Goal: Transaction & Acquisition: Purchase product/service

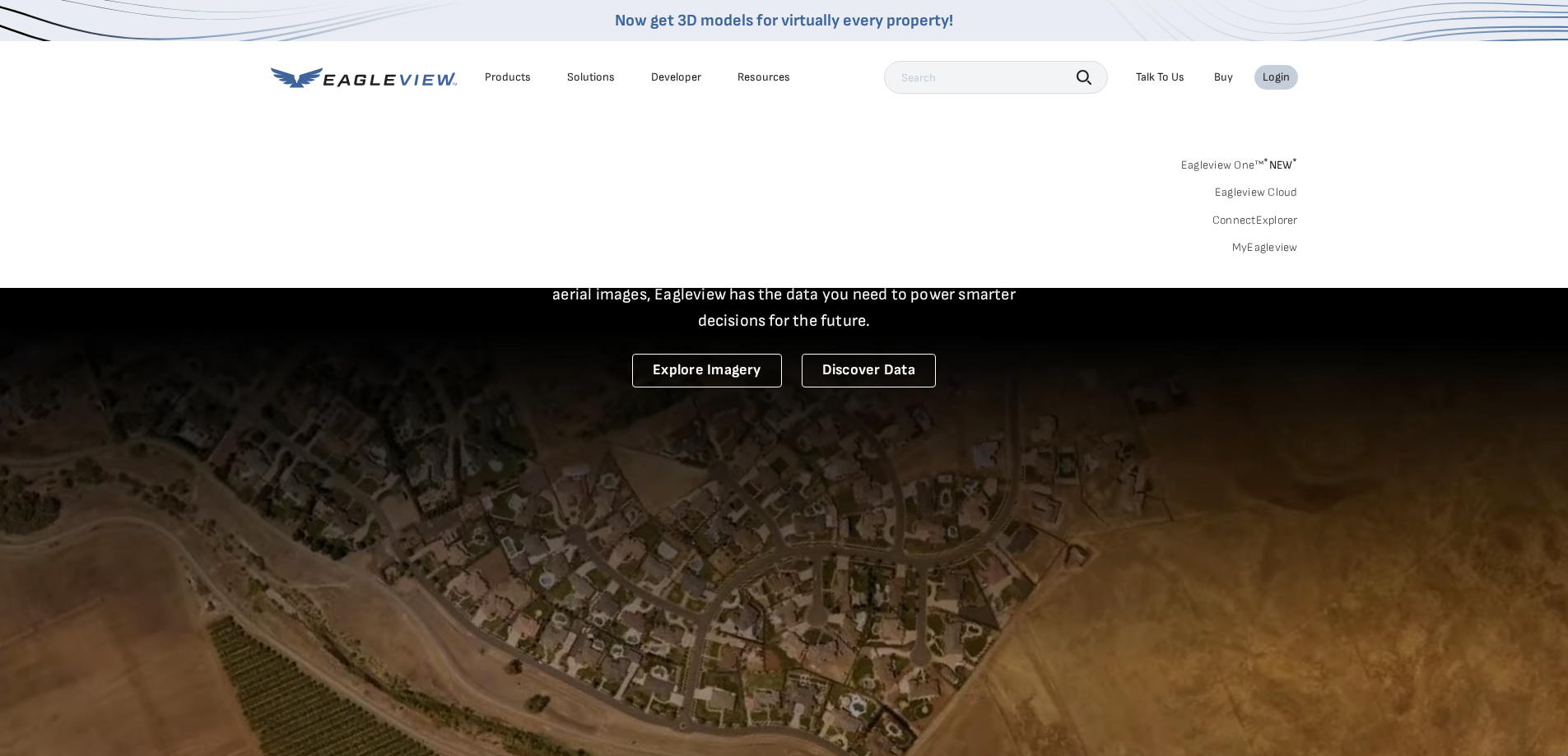
click at [1259, 248] on link "MyEagleview" at bounding box center [1265, 248] width 66 height 15
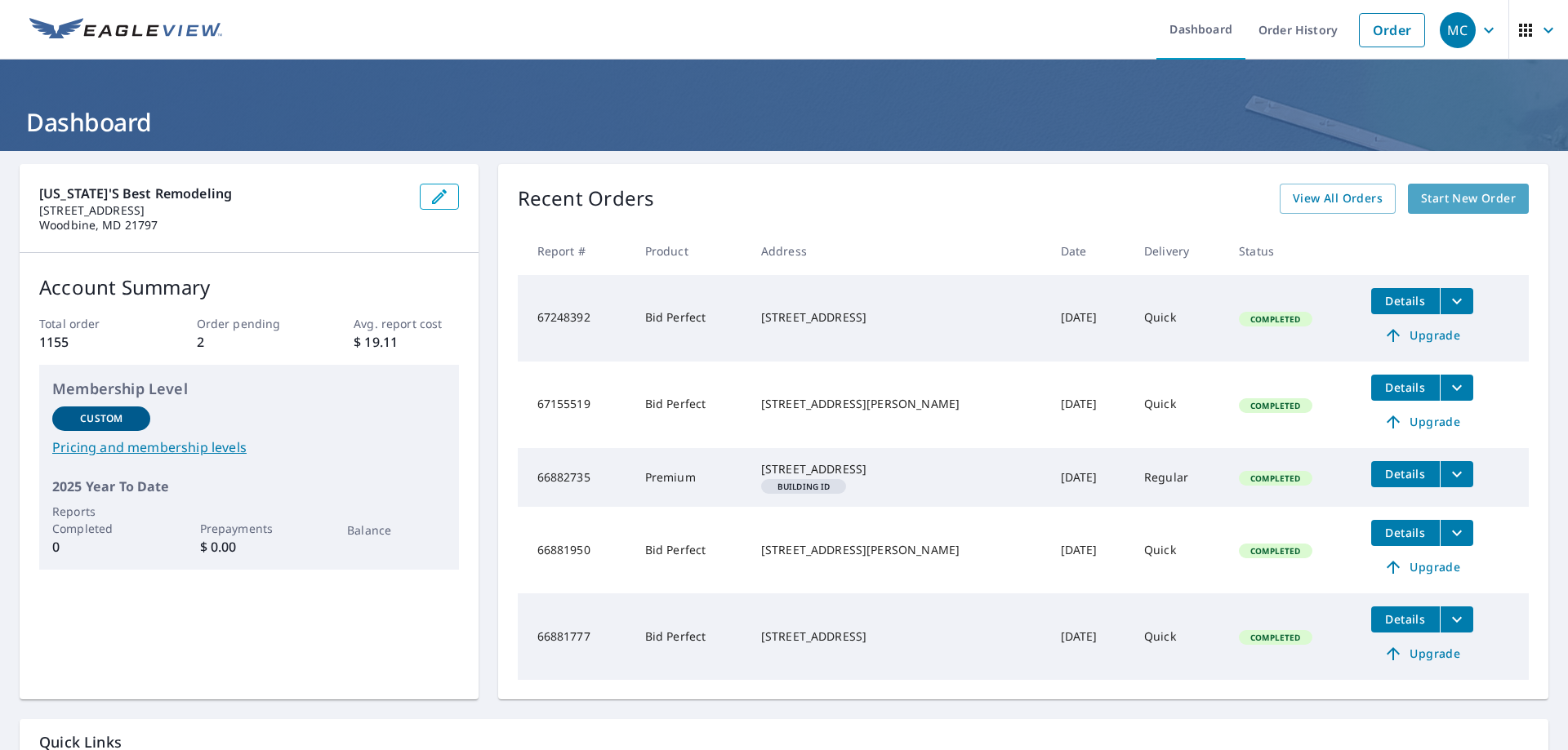
click at [1453, 194] on span "Start New Order" at bounding box center [1468, 199] width 95 height 21
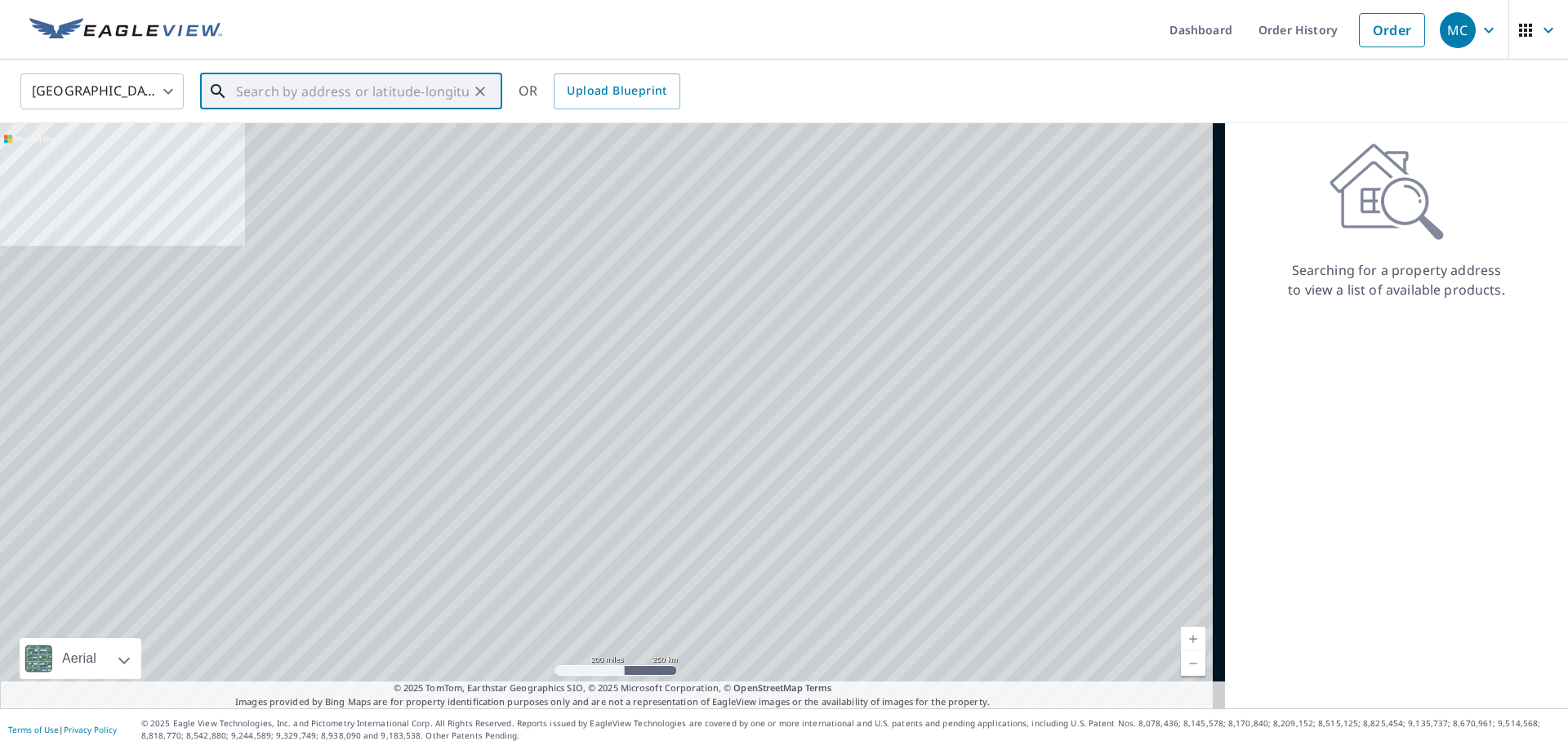
click at [244, 84] on input "text" at bounding box center [352, 91] width 233 height 46
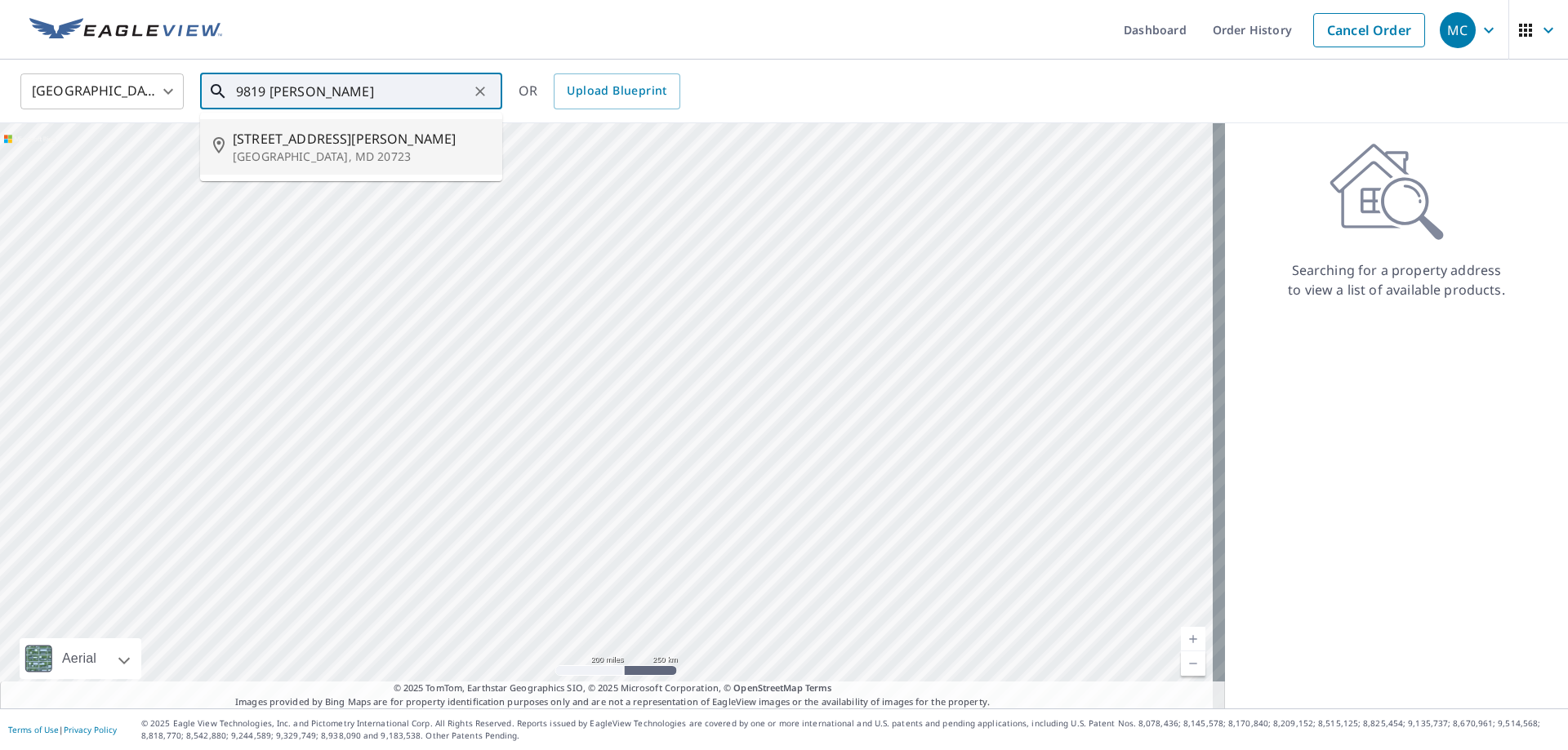
click at [339, 136] on span "[STREET_ADDRESS][PERSON_NAME]" at bounding box center [360, 139] width 257 height 20
type input "[STREET_ADDRESS][PERSON_NAME]"
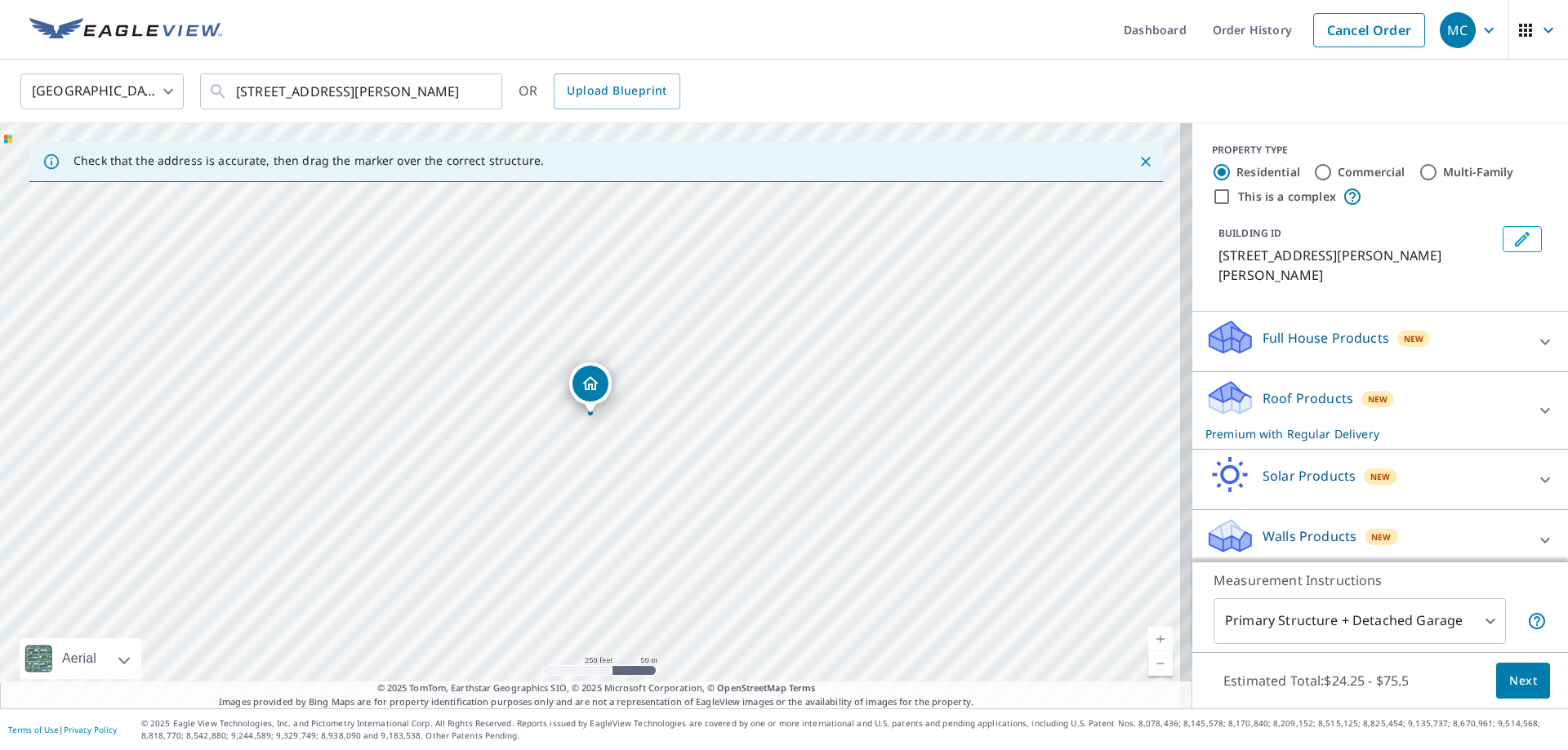
click at [1533, 391] on div at bounding box center [1544, 410] width 39 height 39
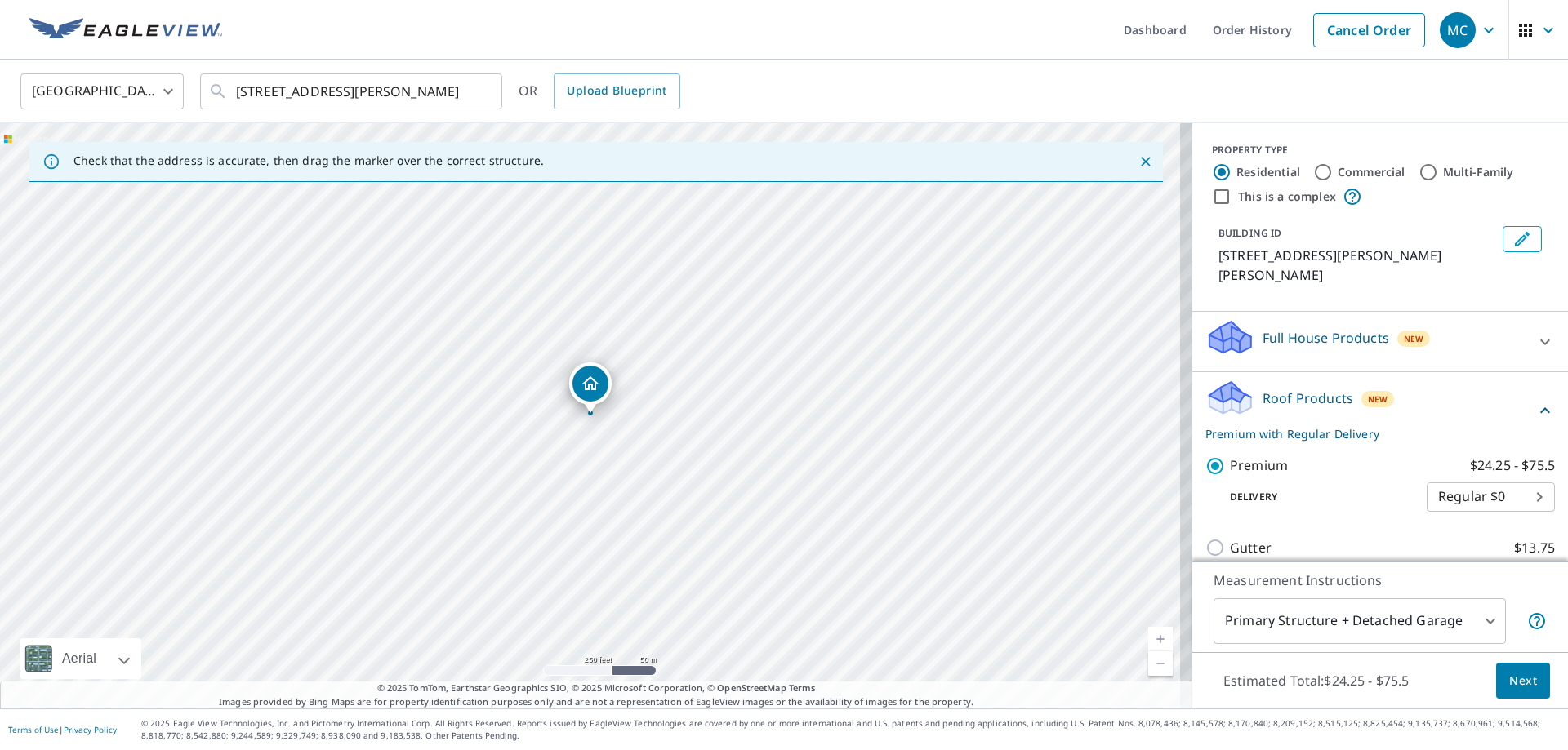
scroll to position [164, 0]
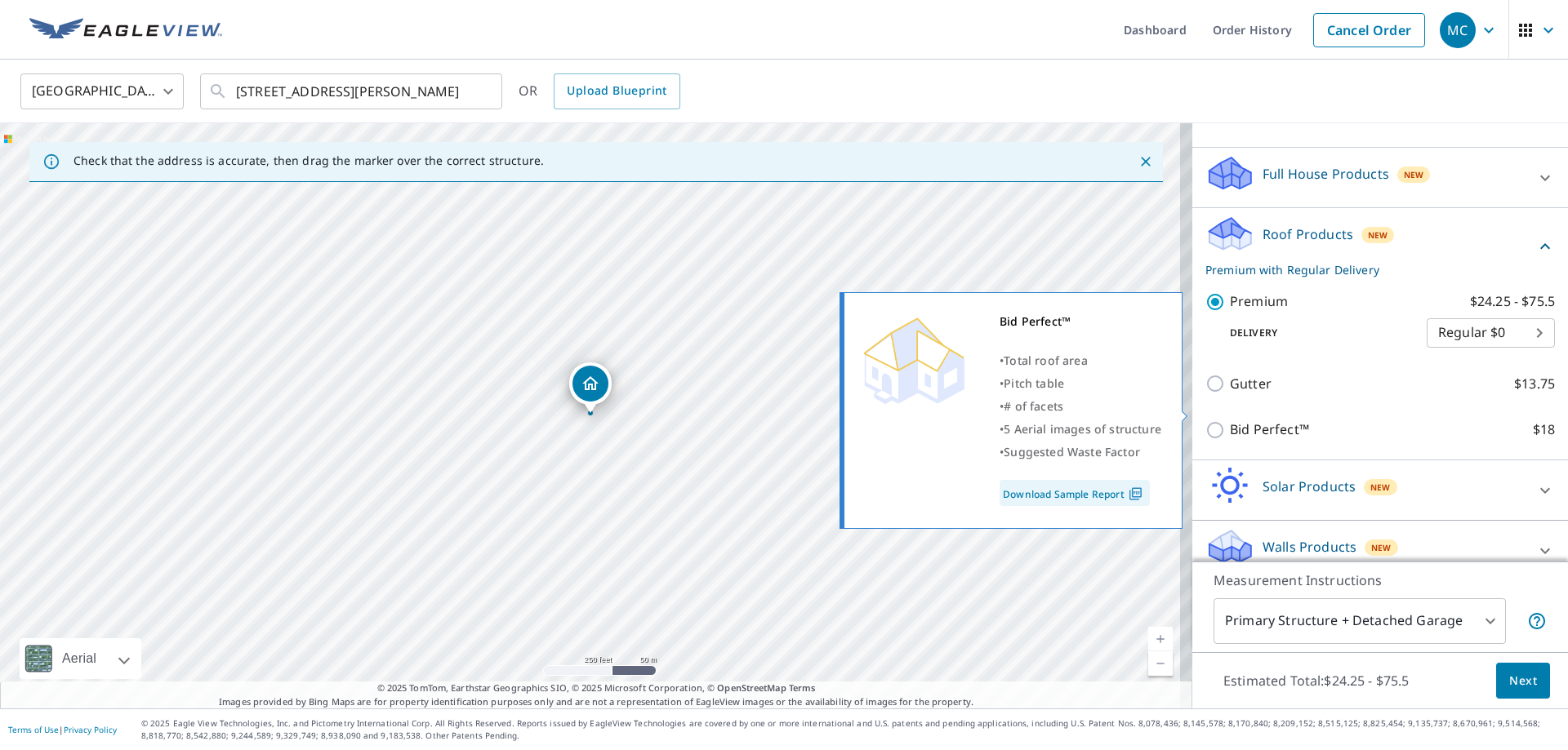
click at [1507, 419] on label "Bid Perfect™ $18" at bounding box center [1392, 429] width 325 height 21
click at [1230, 420] on input "Bid Perfect™ $18" at bounding box center [1217, 430] width 24 height 20
checkbox input "true"
checkbox input "false"
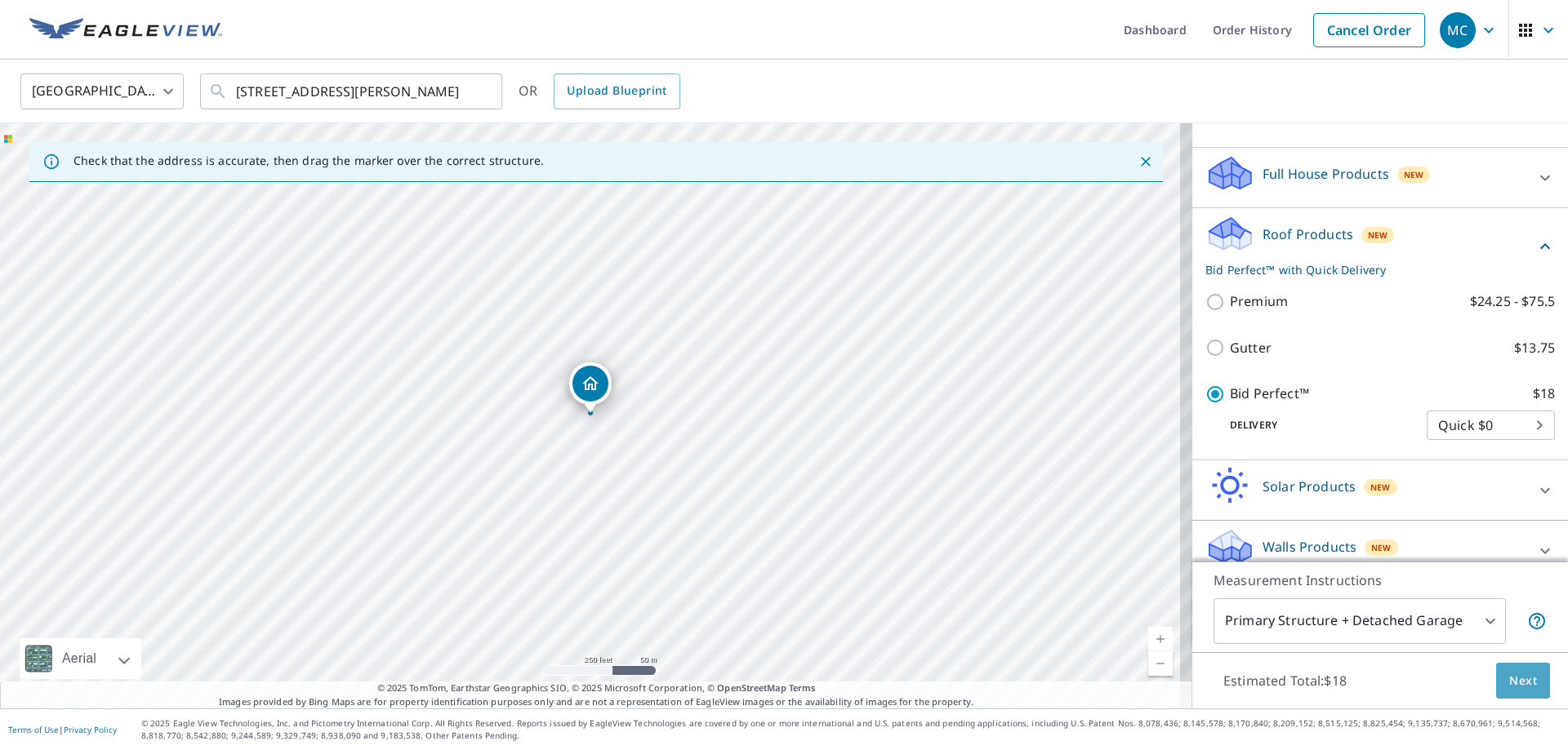
click at [1509, 682] on span "Next" at bounding box center [1522, 681] width 27 height 21
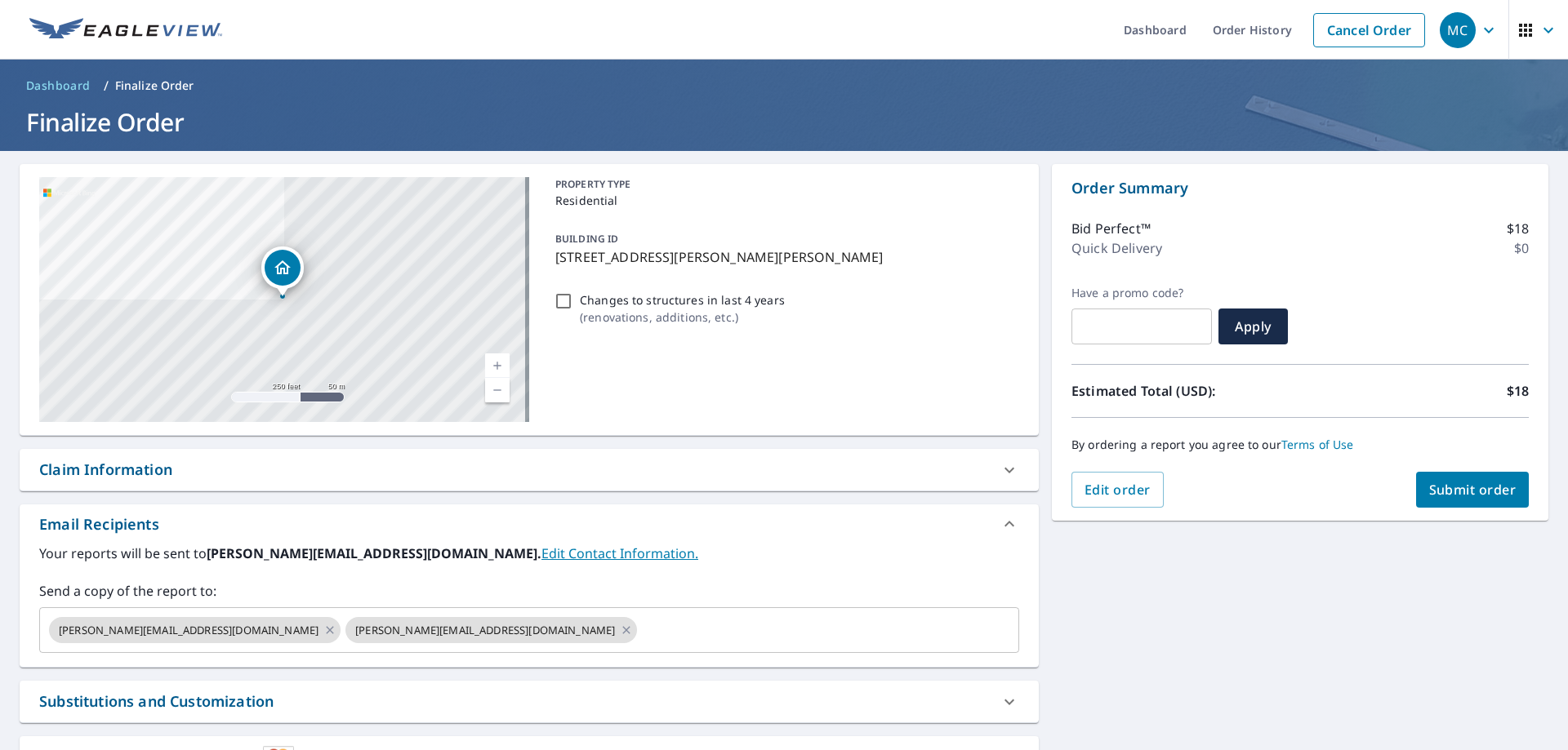
click at [1453, 493] on span "Submit order" at bounding box center [1472, 490] width 87 height 18
checkbox input "true"
